Goal: Information Seeking & Learning: Learn about a topic

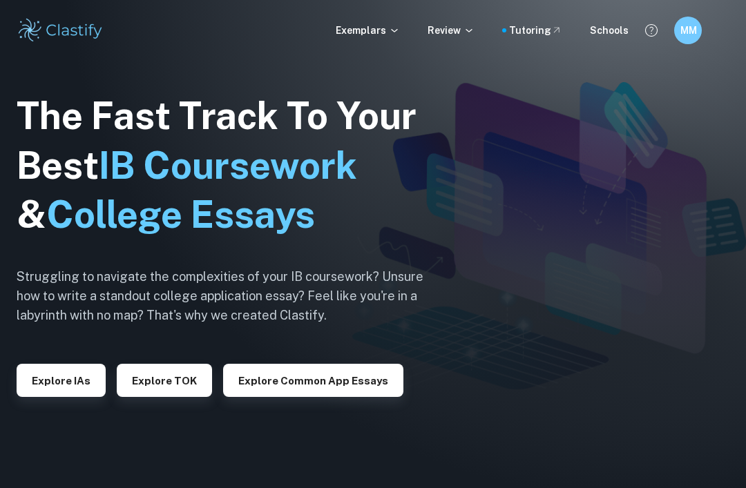
click at [99, 1] on div "Exemplars Review Tutoring Schools MM" at bounding box center [373, 30] width 746 height 61
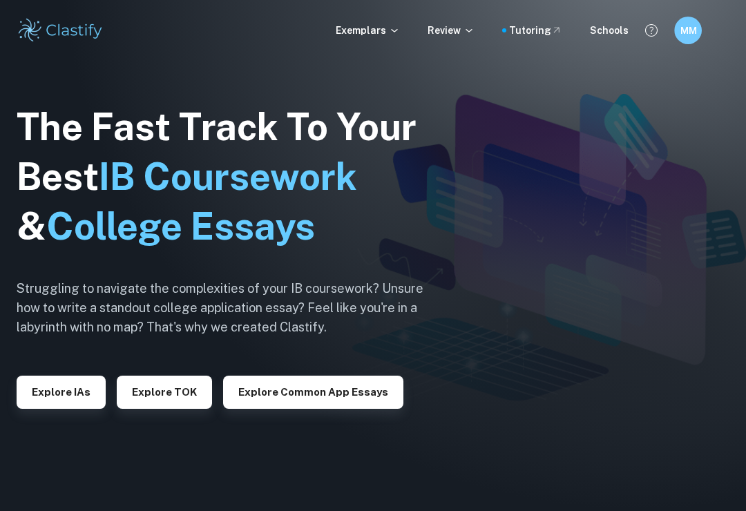
click at [682, 42] on div "MM" at bounding box center [688, 31] width 28 height 28
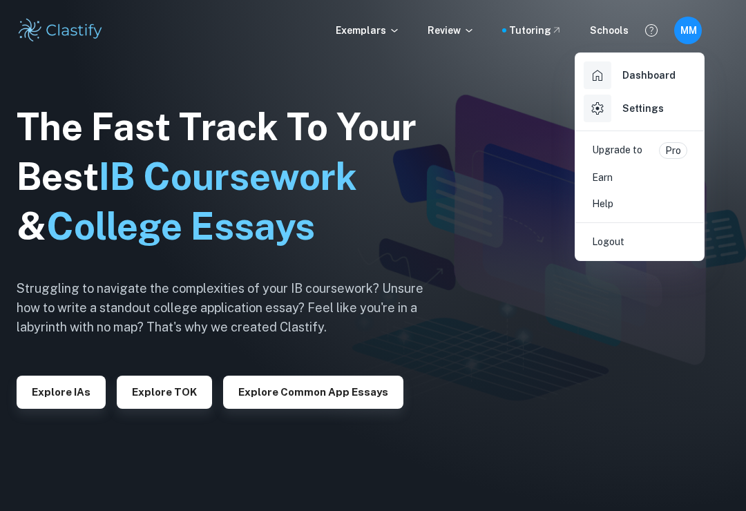
click at [37, 100] on div at bounding box center [373, 255] width 746 height 511
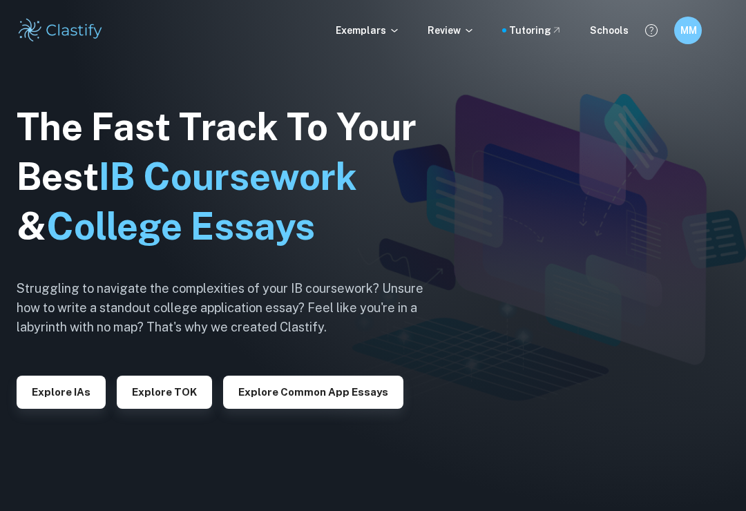
click at [51, 409] on button "Explore IAs" at bounding box center [61, 392] width 89 height 33
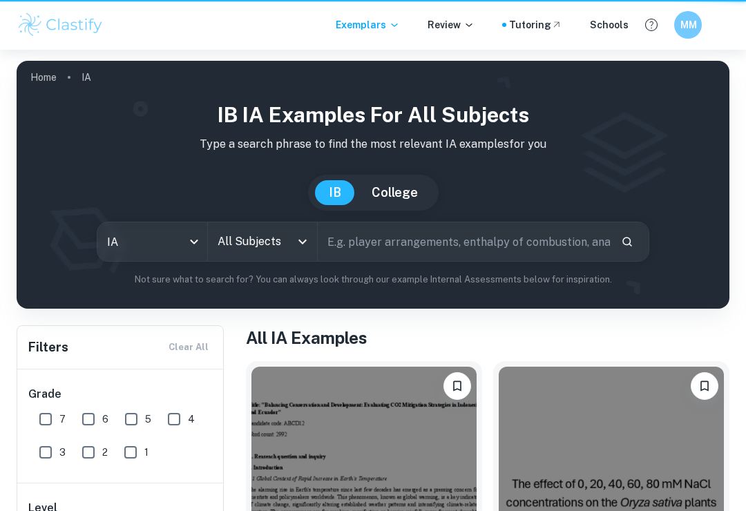
click at [25, 397] on div "Grade 7 6 5 4 3 2 1" at bounding box center [120, 426] width 207 height 113
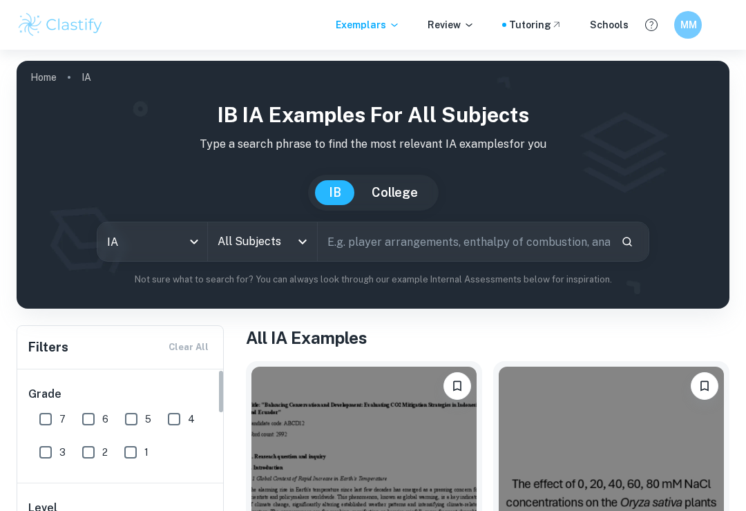
click at [55, 398] on h6 "Grade" at bounding box center [120, 394] width 185 height 17
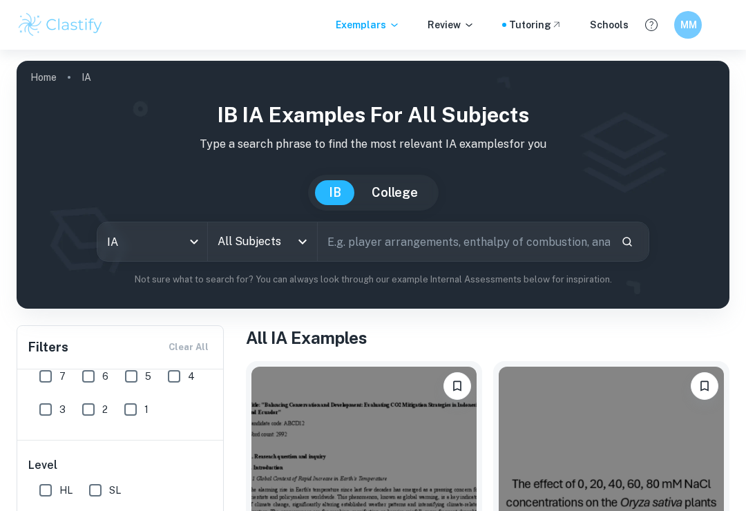
click at [280, 233] on input "All Subjects" at bounding box center [252, 242] width 77 height 26
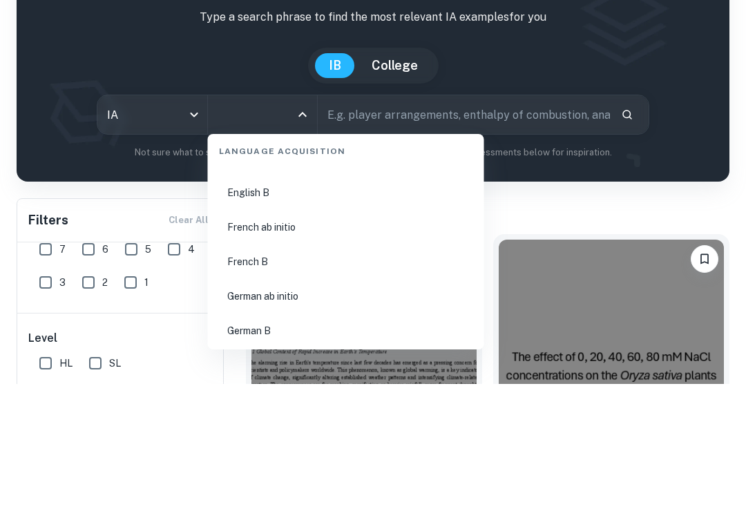
scroll to position [1098, 0]
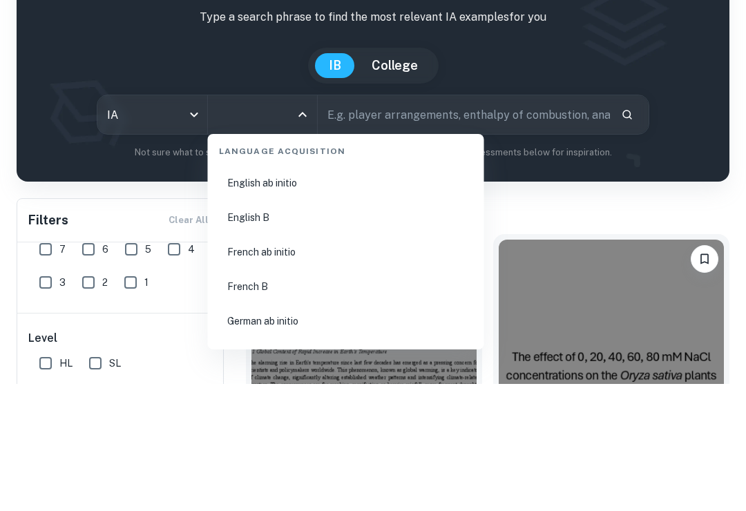
click at [99, 110] on body "We value your privacy We use cookies to enhance your browsing experience, serve…" at bounding box center [373, 305] width 746 height 511
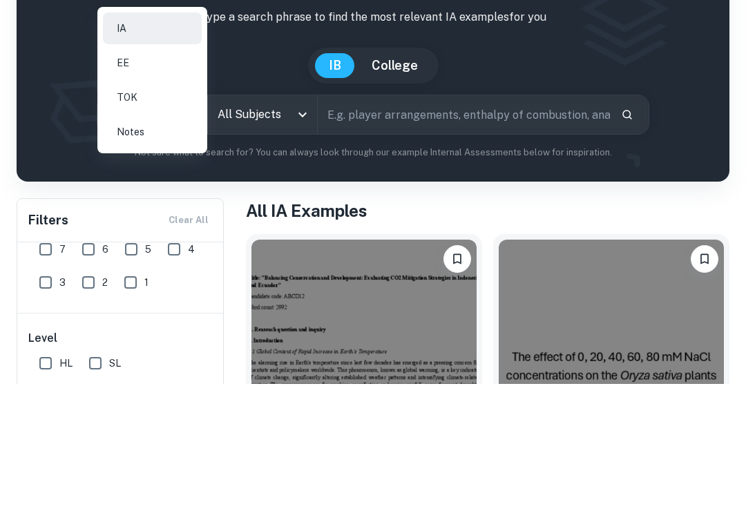
scroll to position [127, 0]
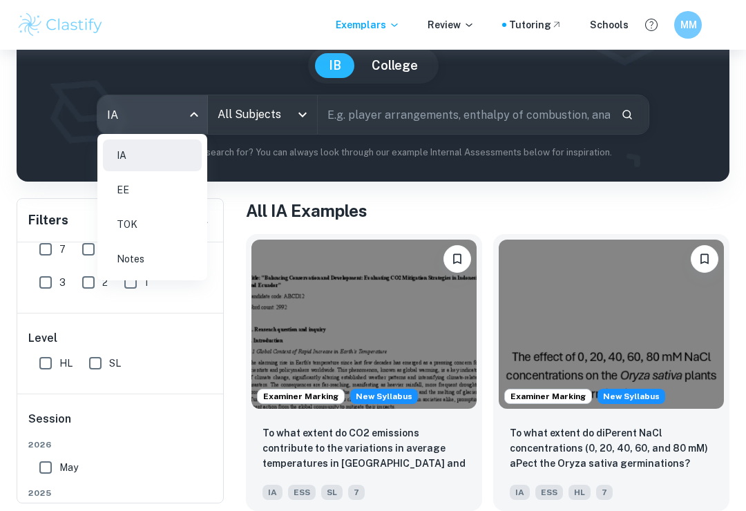
click at [46, 110] on div at bounding box center [373, 255] width 746 height 511
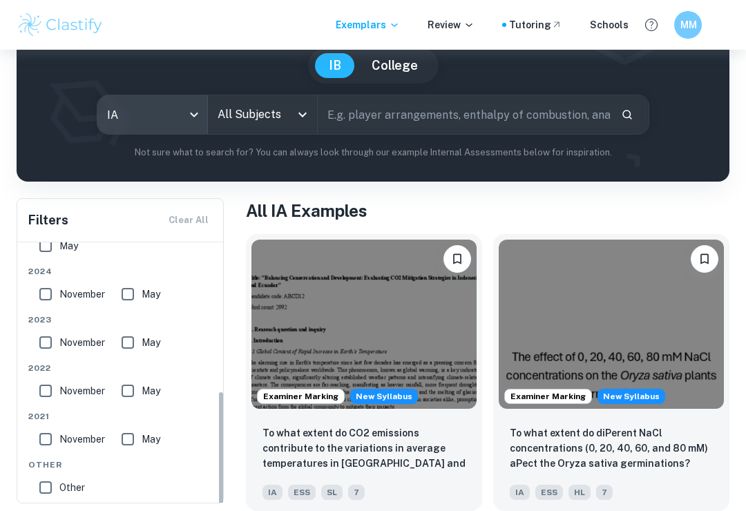
scroll to position [312, 0]
